Goal: Information Seeking & Learning: Check status

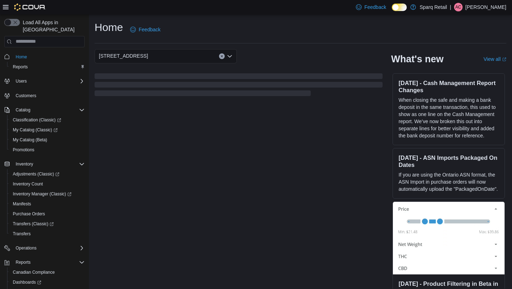
scroll to position [35, 0]
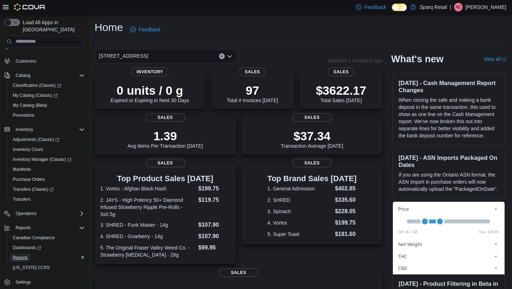
click at [18, 255] on span "Reports" at bounding box center [20, 258] width 15 height 6
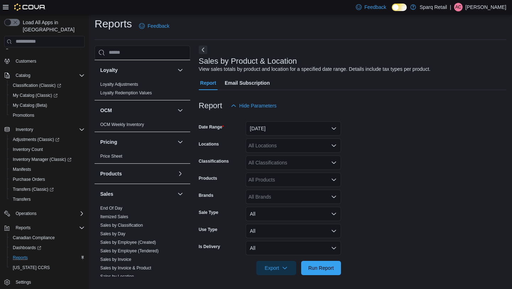
scroll to position [421, 0]
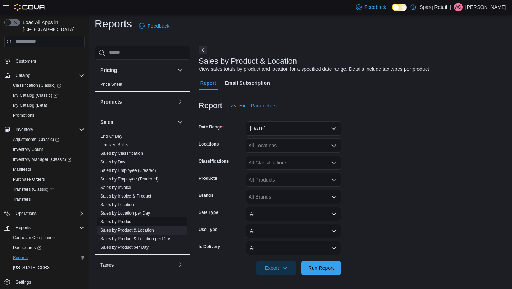
click at [122, 219] on link "Sales by Product" at bounding box center [116, 221] width 32 height 5
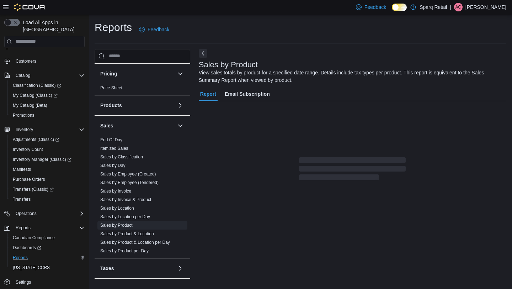
scroll to position [11, 0]
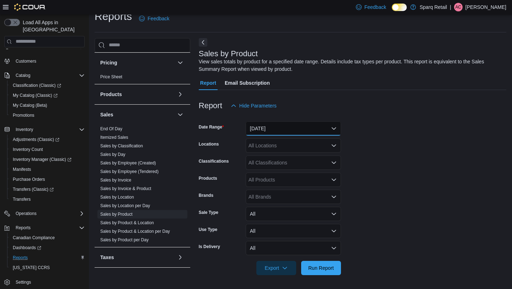
click at [273, 132] on button "[DATE]" at bounding box center [293, 128] width 95 height 14
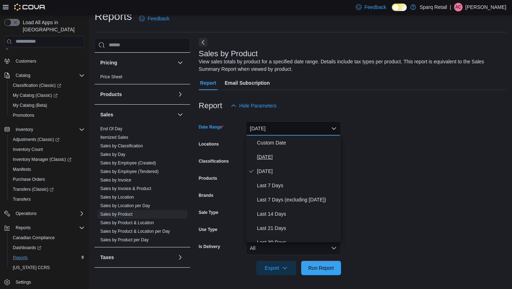
scroll to position [107, 0]
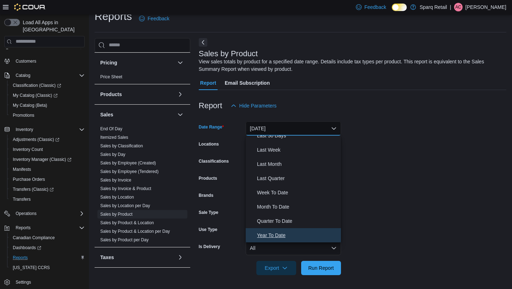
click at [271, 233] on span "Year To Date" at bounding box center [297, 235] width 81 height 9
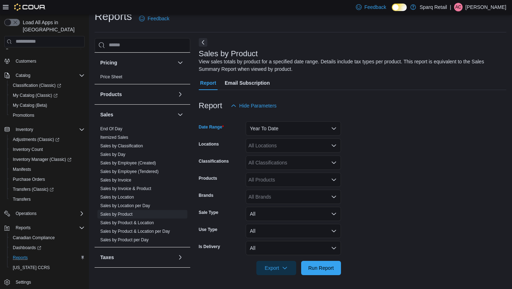
click at [273, 160] on div "All Classifications" at bounding box center [293, 162] width 95 height 14
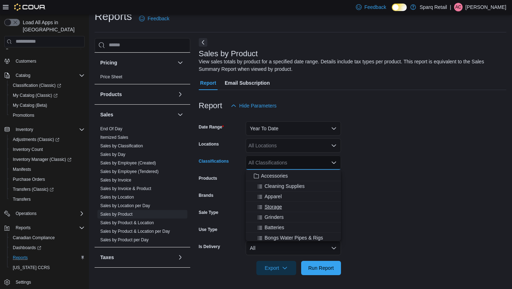
scroll to position [127, 0]
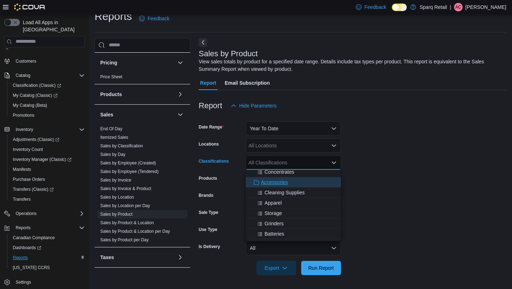
click at [277, 181] on span "Accessories" at bounding box center [274, 182] width 27 height 7
click at [375, 161] on form "Date Range Year To Date Locations All Locations Classifications Accessories Com…" at bounding box center [353, 194] width 308 height 162
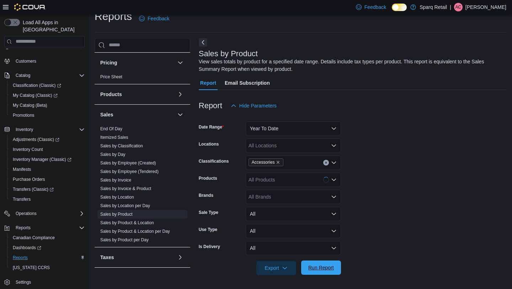
click at [309, 269] on span "Run Report" at bounding box center [321, 267] width 26 height 7
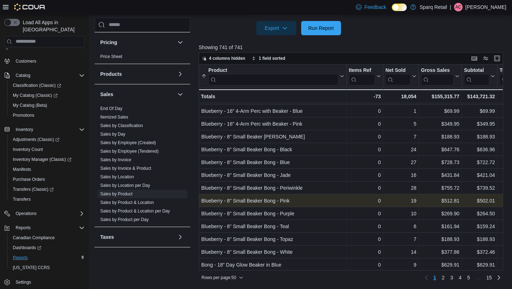
scroll to position [473, 0]
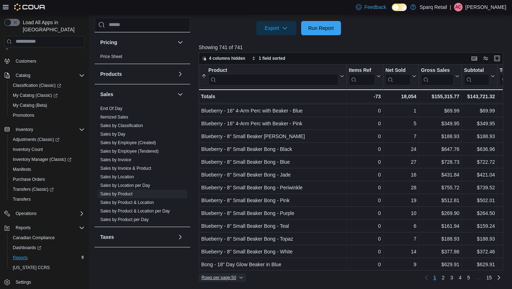
click at [236, 274] on span "Rows per page : 50" at bounding box center [223, 277] width 42 height 9
click at [236, 266] on button "100 rows" at bounding box center [230, 263] width 40 height 14
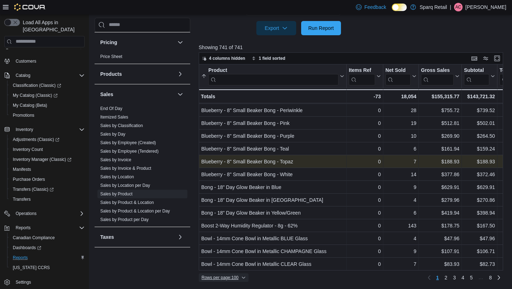
scroll to position [553, 0]
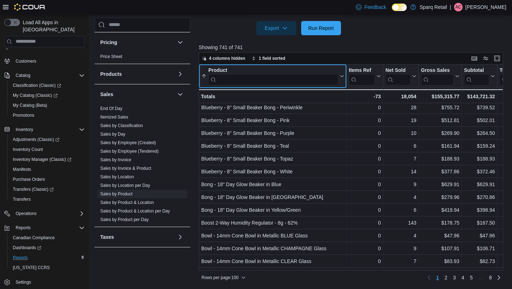
click at [273, 79] on input "search" at bounding box center [273, 79] width 130 height 11
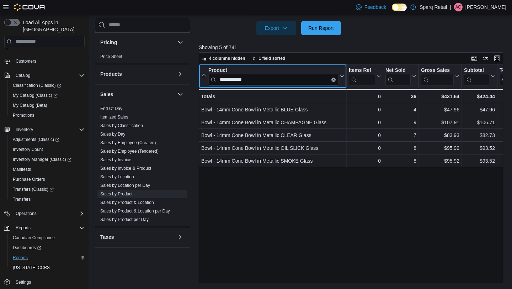
scroll to position [0, 0]
type input "*"
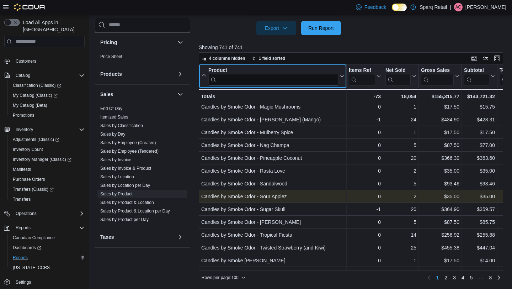
scroll to position [1113, 0]
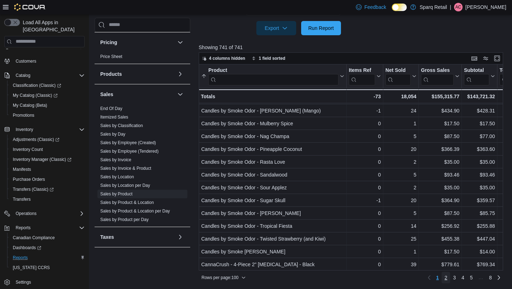
click at [447, 276] on span "2" at bounding box center [446, 277] width 3 height 7
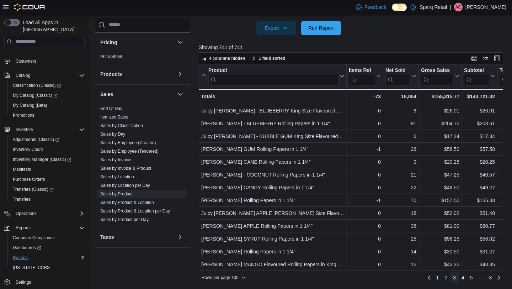
click at [455, 277] on span "3" at bounding box center [454, 277] width 3 height 7
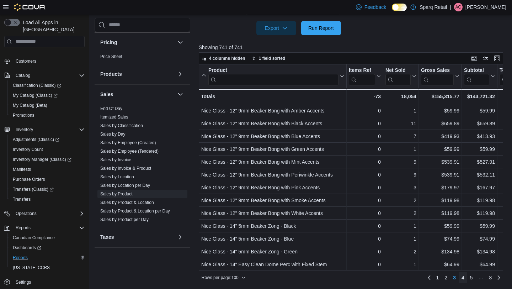
click at [464, 279] on span "4" at bounding box center [463, 277] width 3 height 7
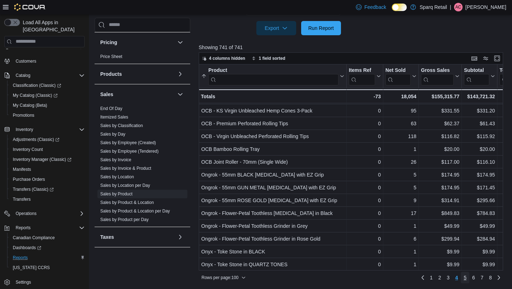
click at [464, 277] on span "5" at bounding box center [465, 277] width 3 height 7
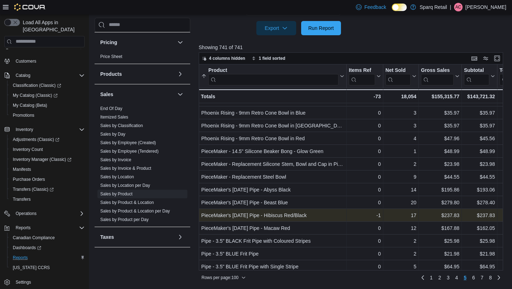
scroll to position [106, 0]
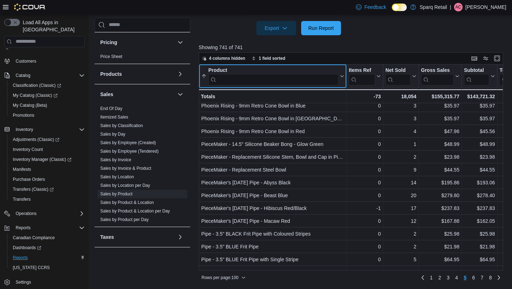
click at [249, 78] on input "search" at bounding box center [273, 79] width 130 height 11
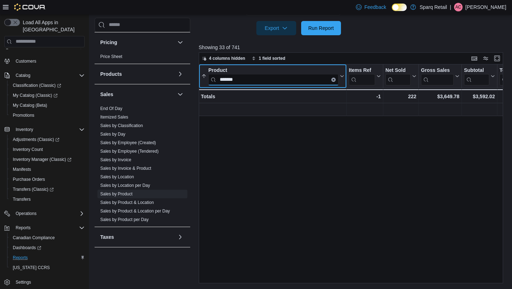
scroll to position [0, 0]
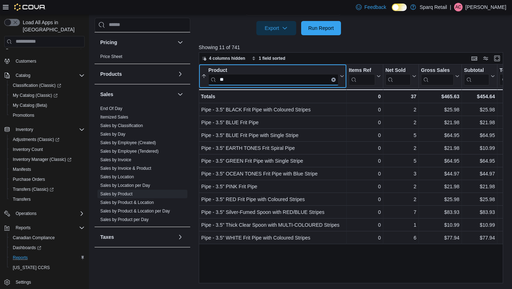
type input "*"
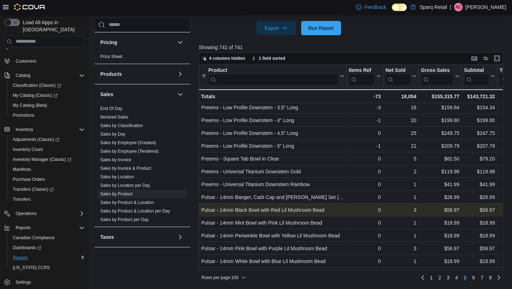
scroll to position [858, 0]
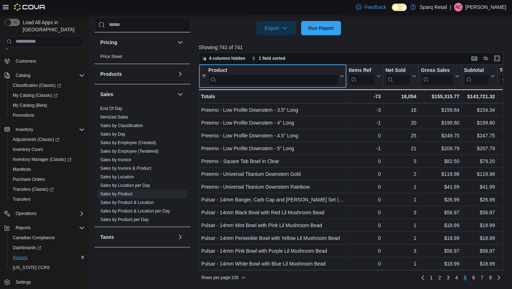
click at [249, 78] on input "search" at bounding box center [273, 79] width 130 height 11
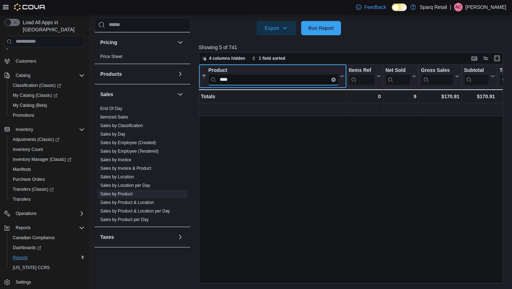
scroll to position [0, 0]
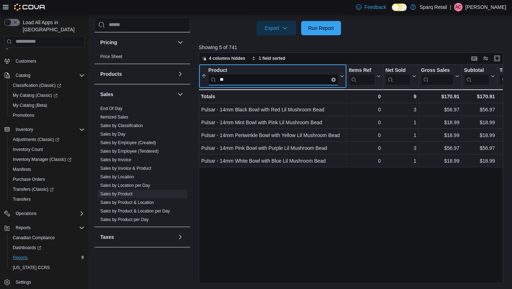
type input "*"
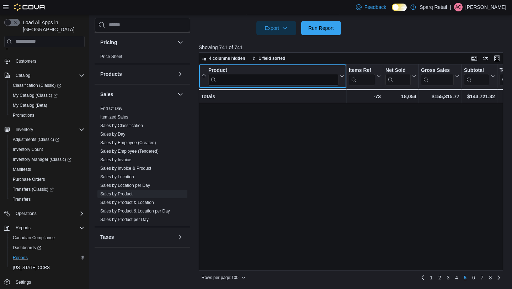
scroll to position [1113, 0]
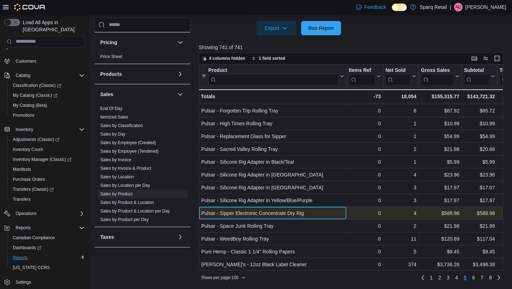
click at [291, 209] on div "Pulsar - Sipper Electronic Concentrate Dry Rig" at bounding box center [272, 213] width 143 height 9
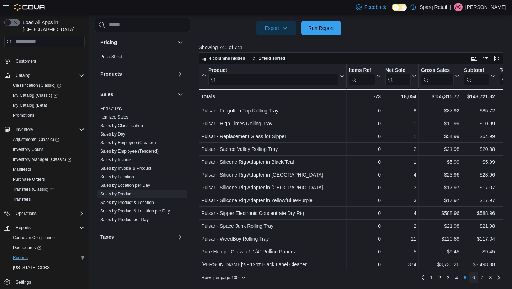
click at [472, 276] on span "6" at bounding box center [473, 277] width 3 height 7
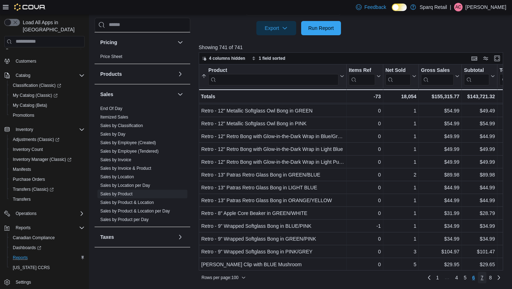
click at [481, 278] on span "7" at bounding box center [482, 277] width 3 height 7
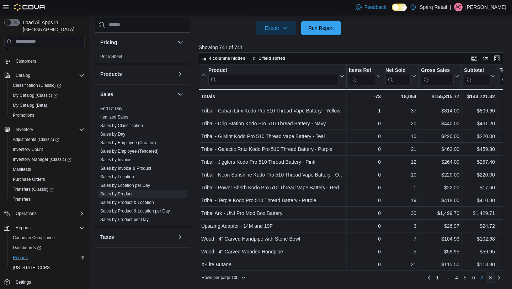
click at [490, 278] on span "8" at bounding box center [491, 277] width 3 height 7
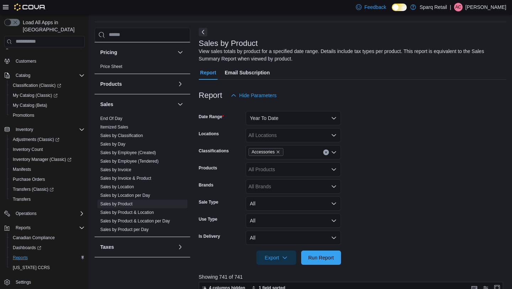
scroll to position [0, 0]
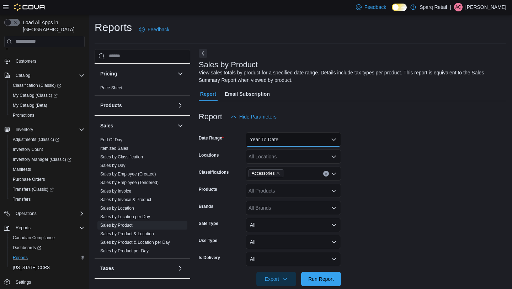
click at [280, 141] on button "Year To Date" at bounding box center [293, 139] width 95 height 14
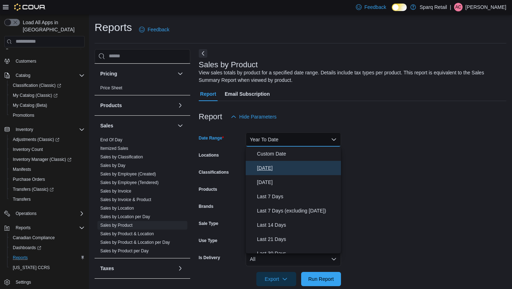
click at [270, 170] on span "[DATE]" at bounding box center [297, 168] width 81 height 9
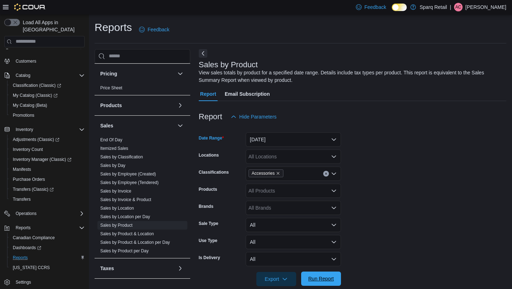
click at [325, 278] on span "Run Report" at bounding box center [321, 278] width 26 height 7
click at [147, 231] on link "Sales by Product & Location" at bounding box center [127, 233] width 54 height 5
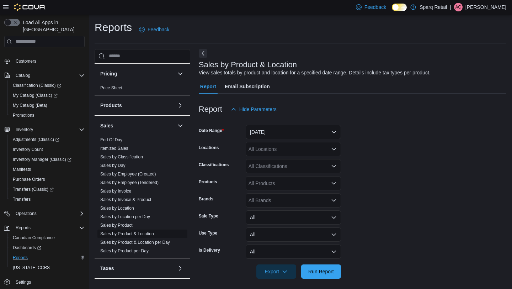
scroll to position [4, 0]
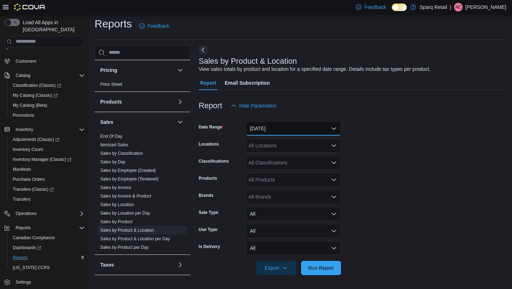
click at [272, 121] on button "[DATE]" at bounding box center [293, 128] width 95 height 14
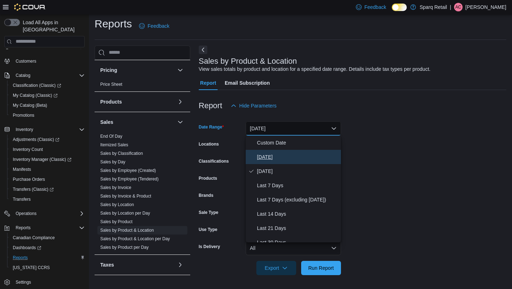
click at [266, 150] on button "[DATE]" at bounding box center [293, 157] width 95 height 14
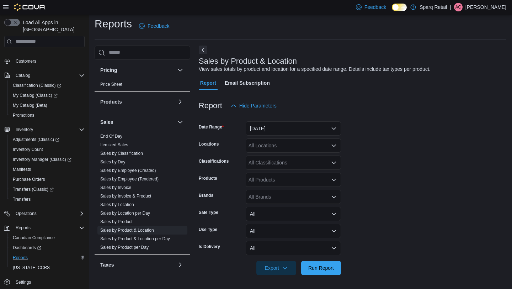
click at [266, 150] on div "All Locations" at bounding box center [293, 145] width 95 height 14
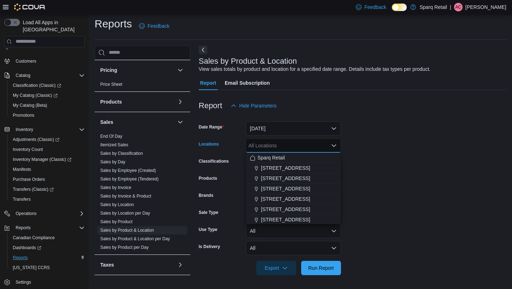
click at [238, 145] on div "Locations" at bounding box center [221, 145] width 44 height 14
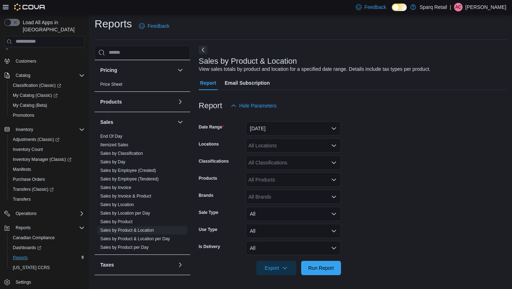
click at [255, 162] on div "All Classifications" at bounding box center [293, 162] width 95 height 14
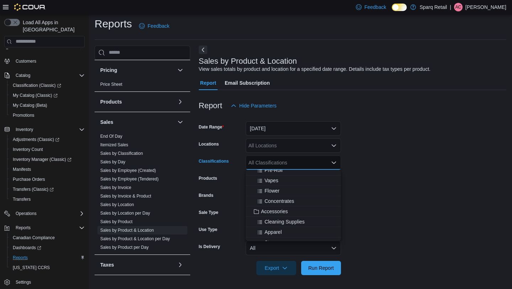
scroll to position [99, 0]
click at [282, 212] on span "Accessories" at bounding box center [274, 209] width 27 height 7
click at [375, 186] on form "Date Range [DATE] Locations All Locations Classifications Accessories Combo box…" at bounding box center [353, 194] width 308 height 162
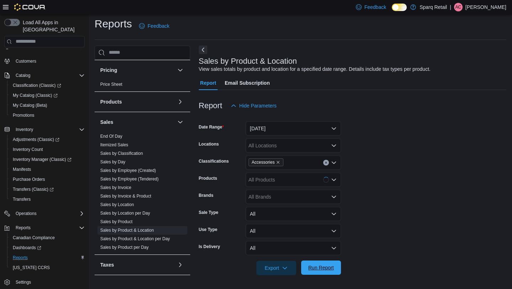
click at [312, 271] on span "Run Report" at bounding box center [321, 267] width 31 height 14
